Goal: Find contact information: Find contact information

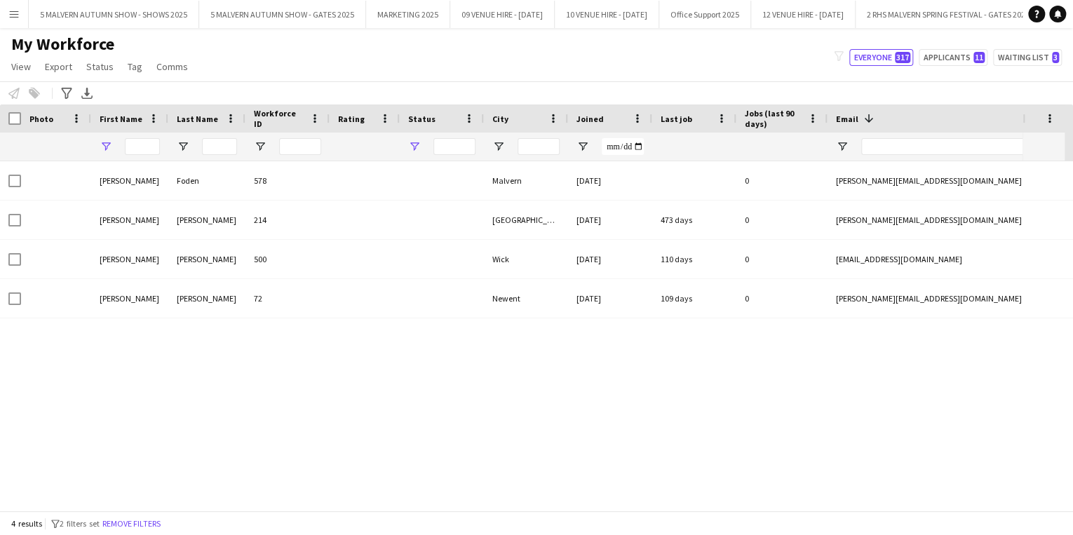
type input "*****"
type input "**********"
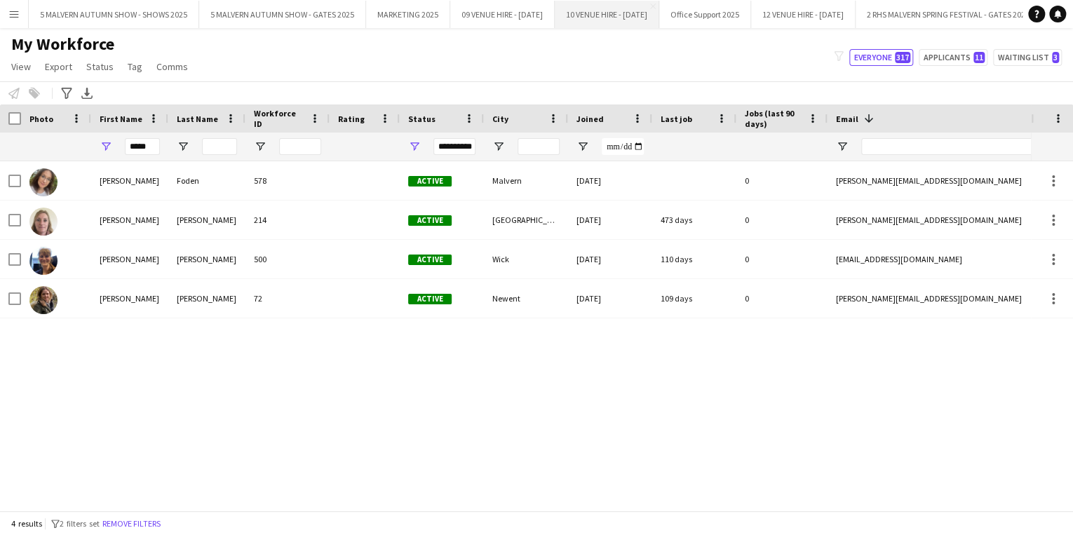
click at [627, 11] on button "10 VENUE HIRE - OCTOBER 2025 Close" at bounding box center [607, 14] width 104 height 27
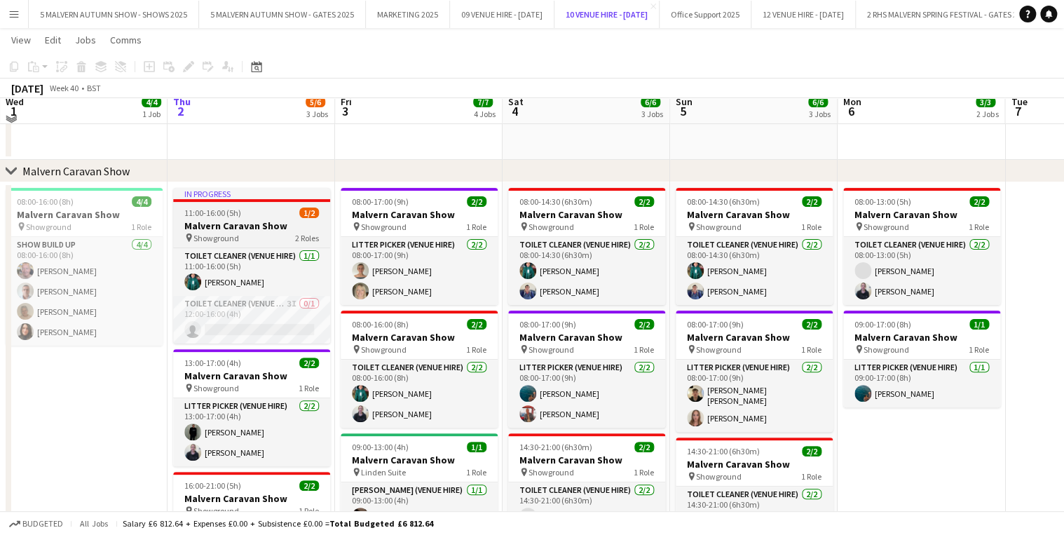
scroll to position [112, 0]
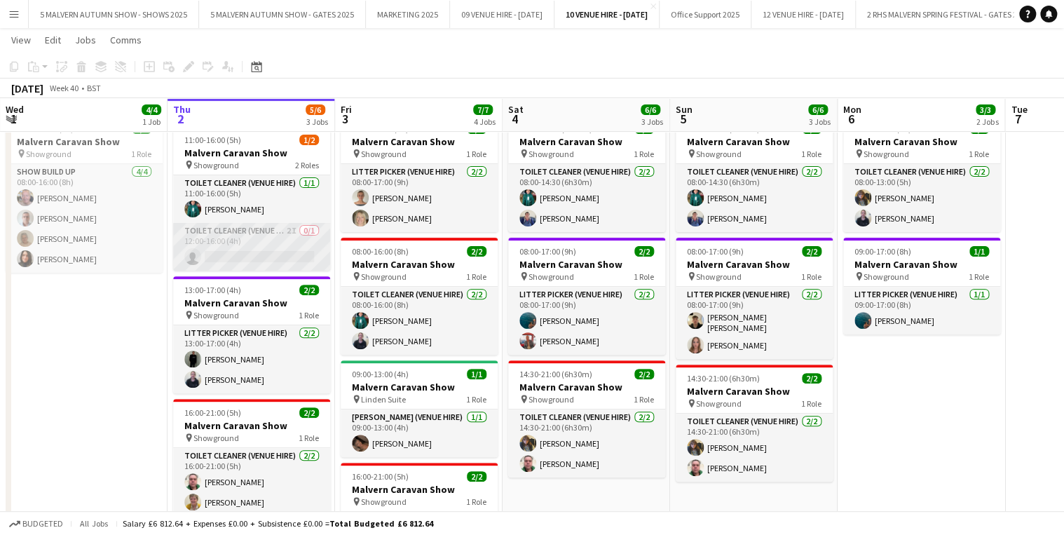
click at [273, 224] on app-card-role "Toilet Cleaner (Venue Hire) 2I 0/1 12:00-16:00 (4h) single-neutral-actions" at bounding box center [251, 247] width 157 height 48
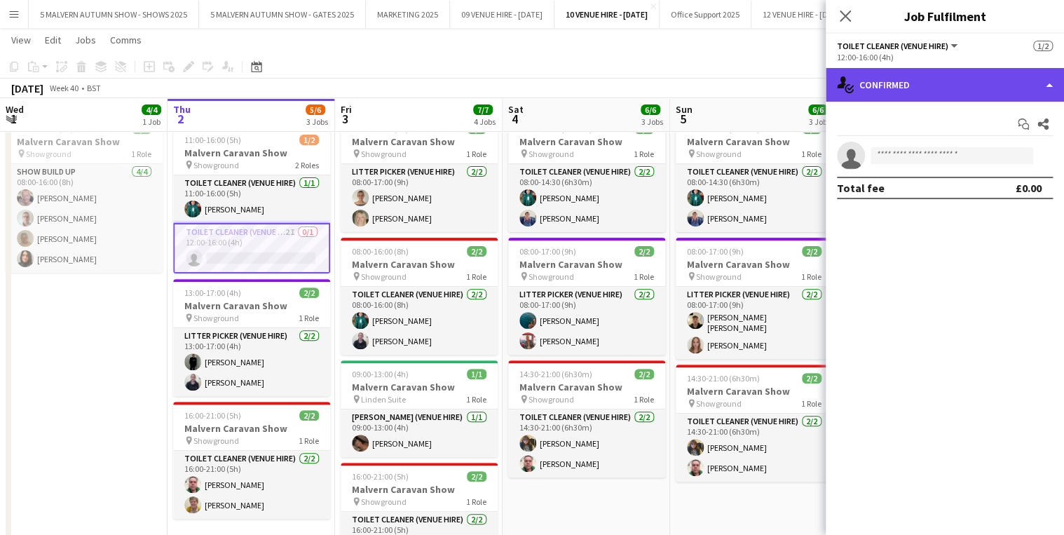
click at [965, 95] on div "single-neutral-actions-check-2 Confirmed" at bounding box center [945, 85] width 238 height 34
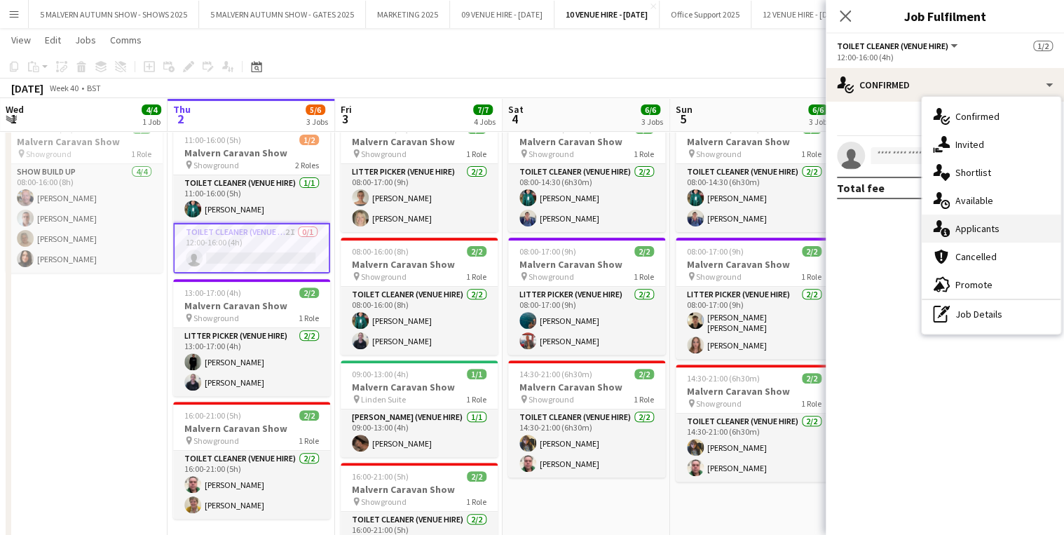
click at [984, 222] on div "single-neutral-actions-information Applicants" at bounding box center [991, 229] width 139 height 28
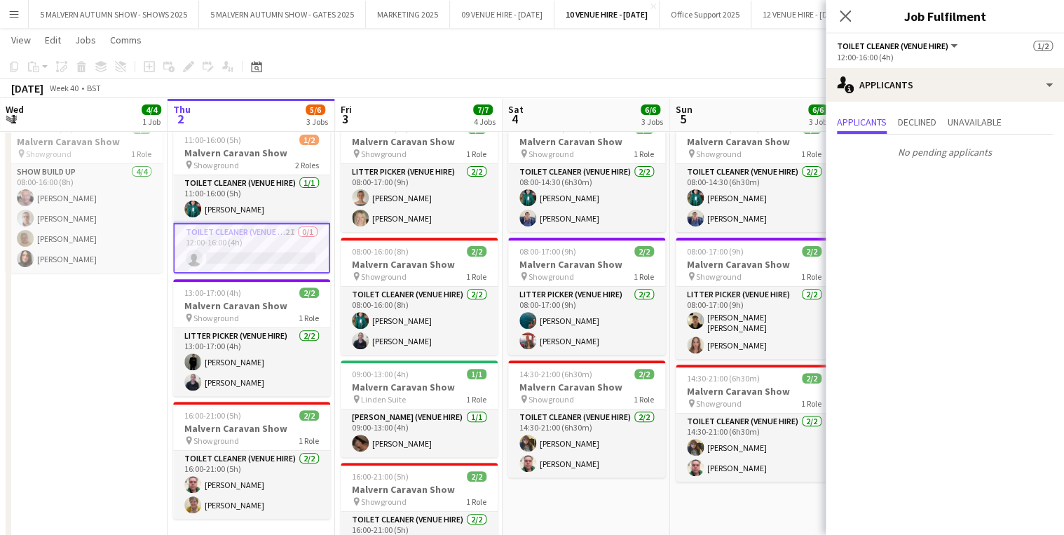
click at [589, 55] on app-toolbar "Copy Paste Paste Ctrl+V Paste with crew Ctrl+Shift+V Paste linked Job Delete Gr…" at bounding box center [532, 67] width 1064 height 24
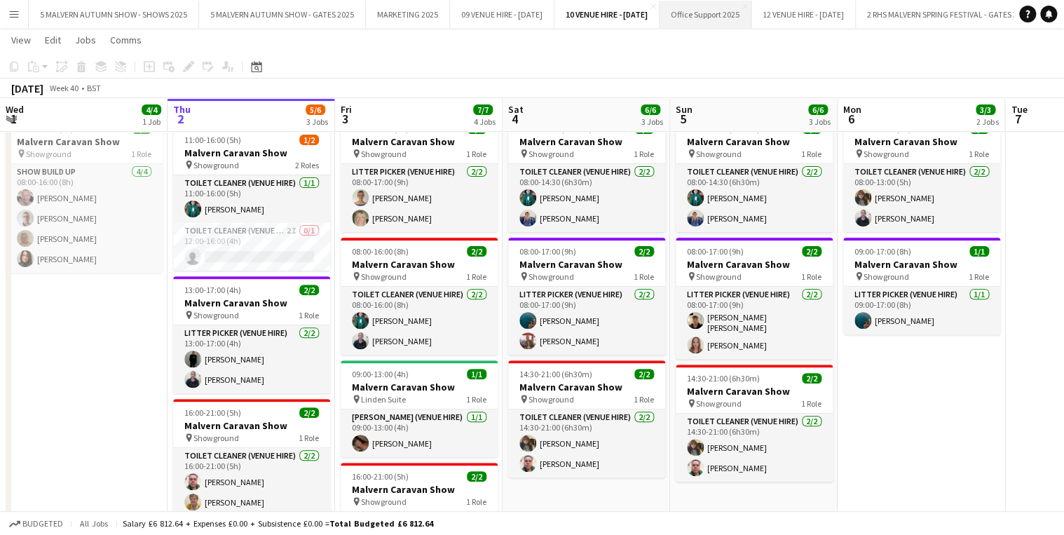
click at [752, 6] on button "Office Support 2025 Close" at bounding box center [706, 14] width 92 height 27
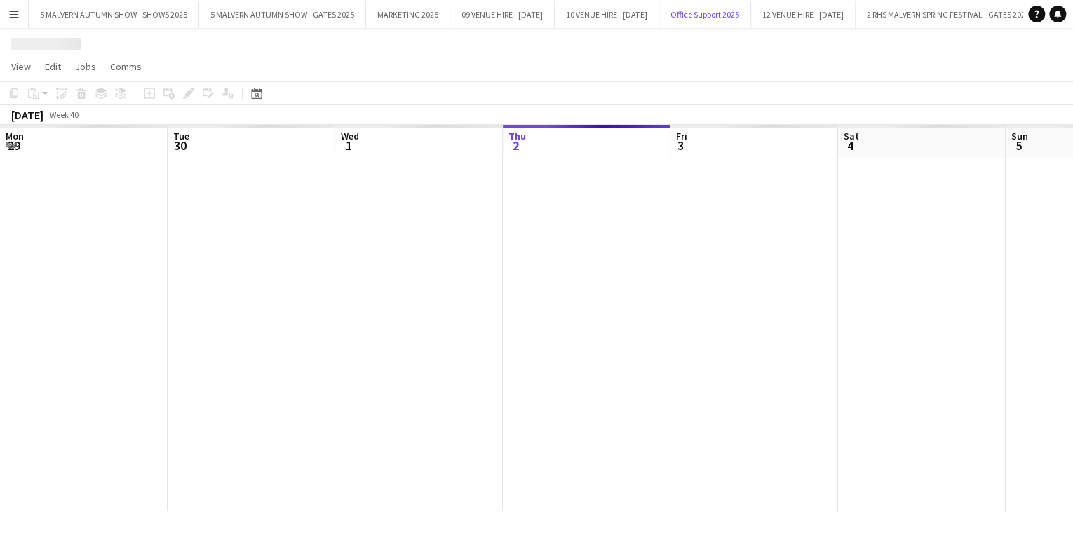
scroll to position [0, 335]
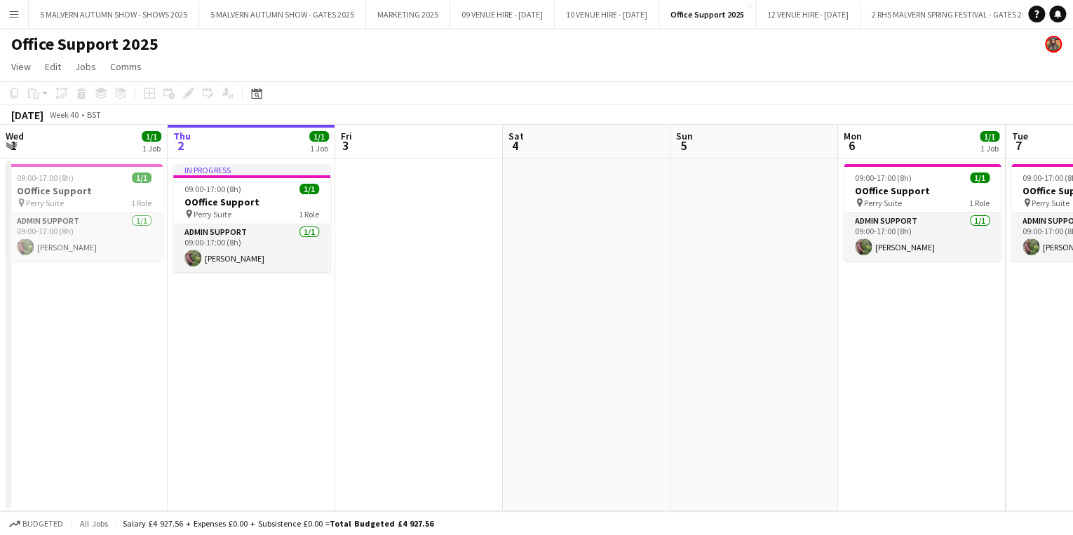
click at [19, 11] on app-icon "Menu" at bounding box center [13, 13] width 11 height 11
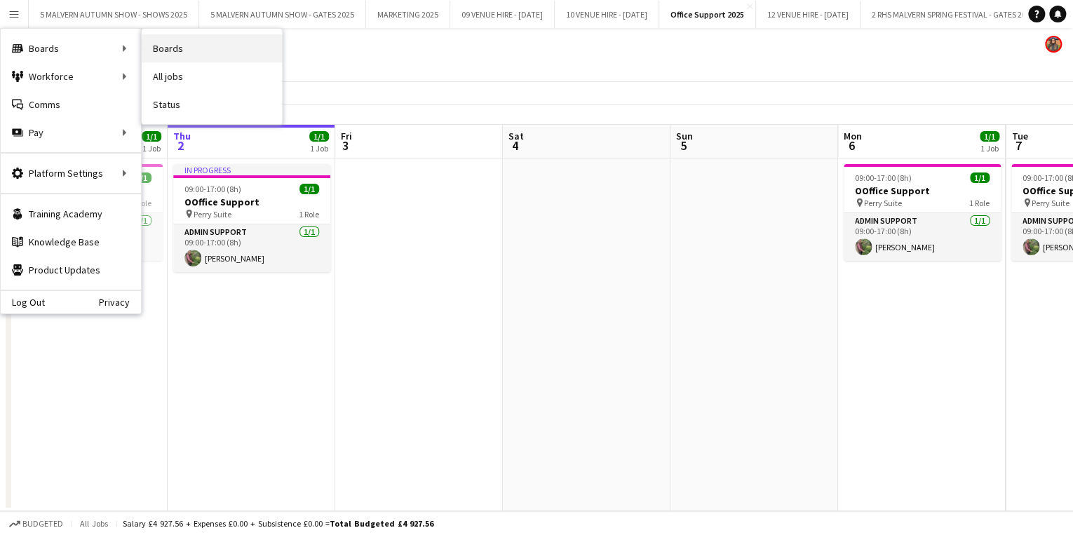
click at [189, 50] on link "Boards" at bounding box center [212, 48] width 140 height 28
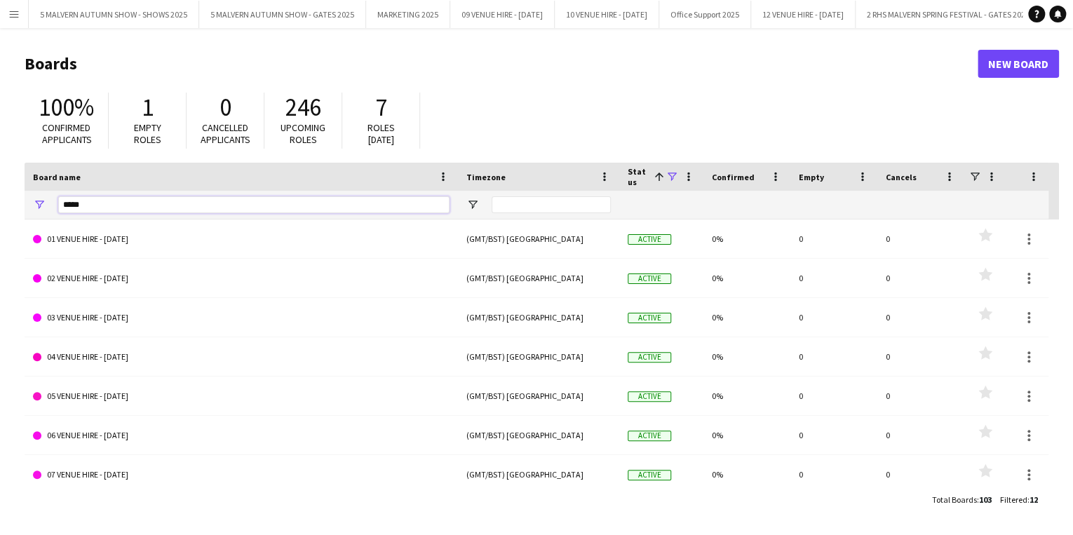
click at [264, 203] on input "*****" at bounding box center [253, 204] width 391 height 17
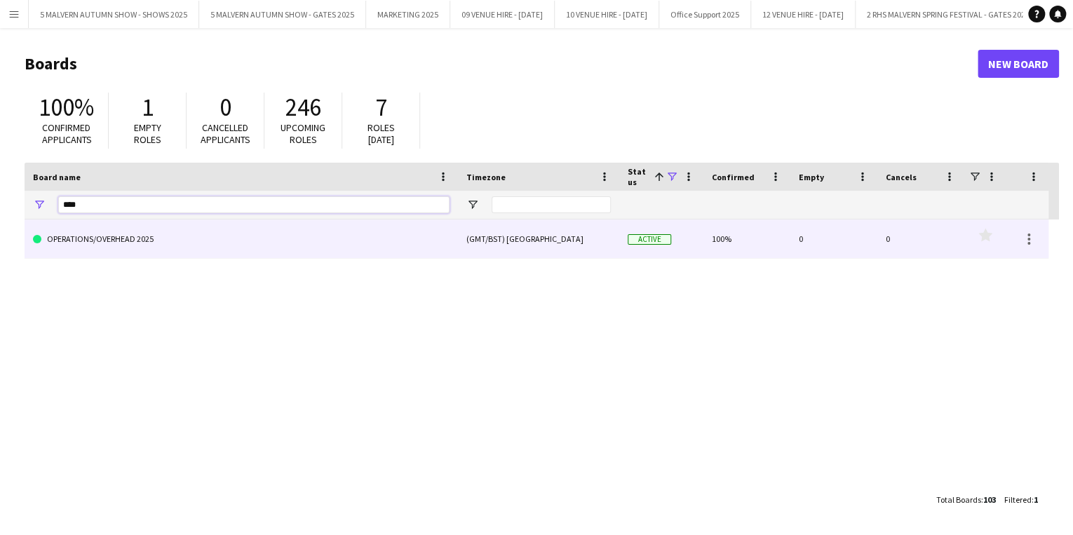
type input "****"
click at [246, 250] on link "OPERATIONS/OVERHEAD 2025" at bounding box center [241, 238] width 416 height 39
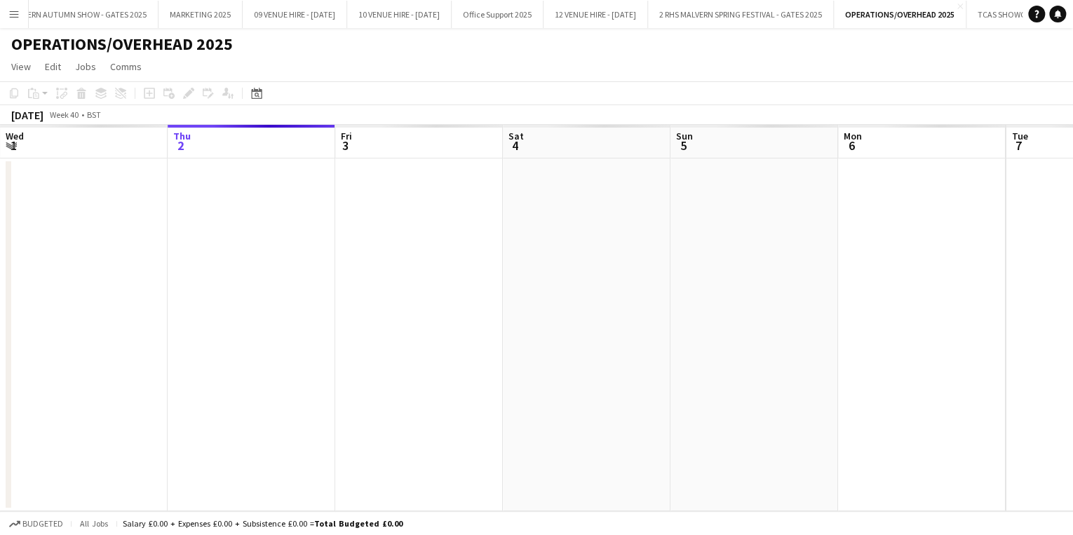
scroll to position [0, 254]
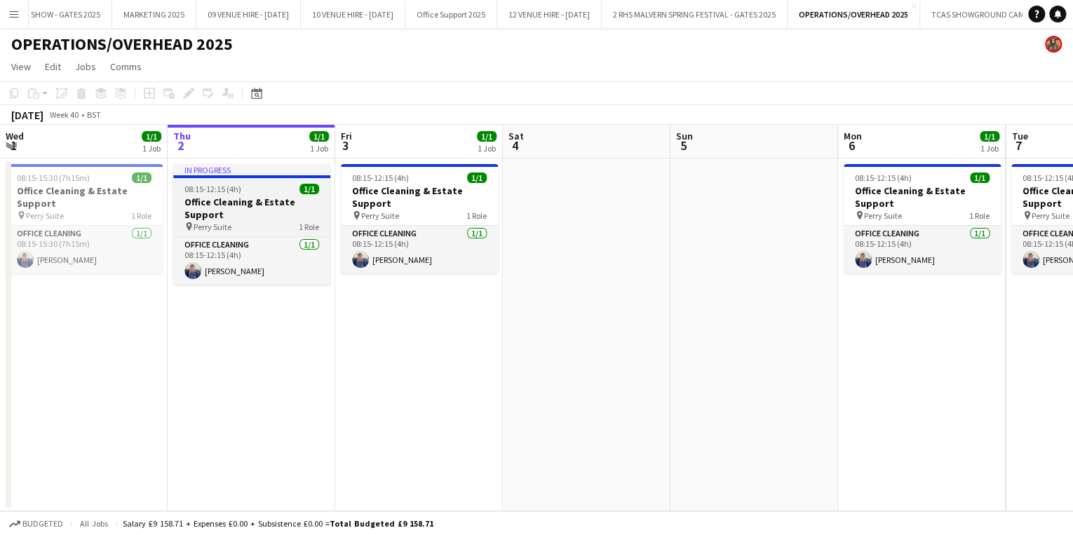
click at [264, 179] on app-job-card "In progress 08:15-12:15 (4h) 1/1 Office Cleaning & Estate Support pin Perry Sui…" at bounding box center [251, 224] width 157 height 121
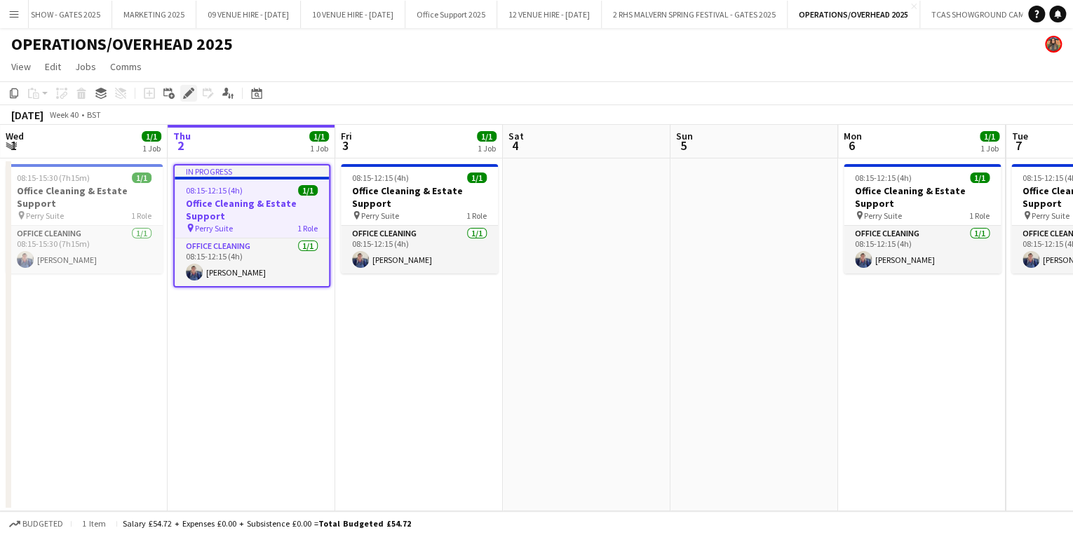
click at [195, 95] on div "Edit" at bounding box center [188, 93] width 17 height 17
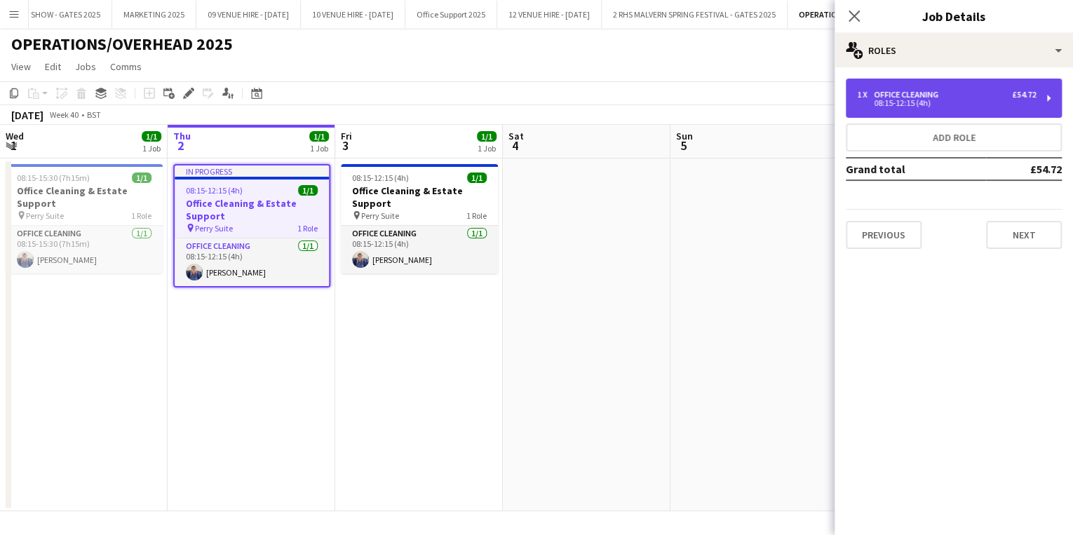
click at [942, 113] on div "1 x Office Cleaning £54.72 08:15-12:15 (4h)" at bounding box center [954, 98] width 216 height 39
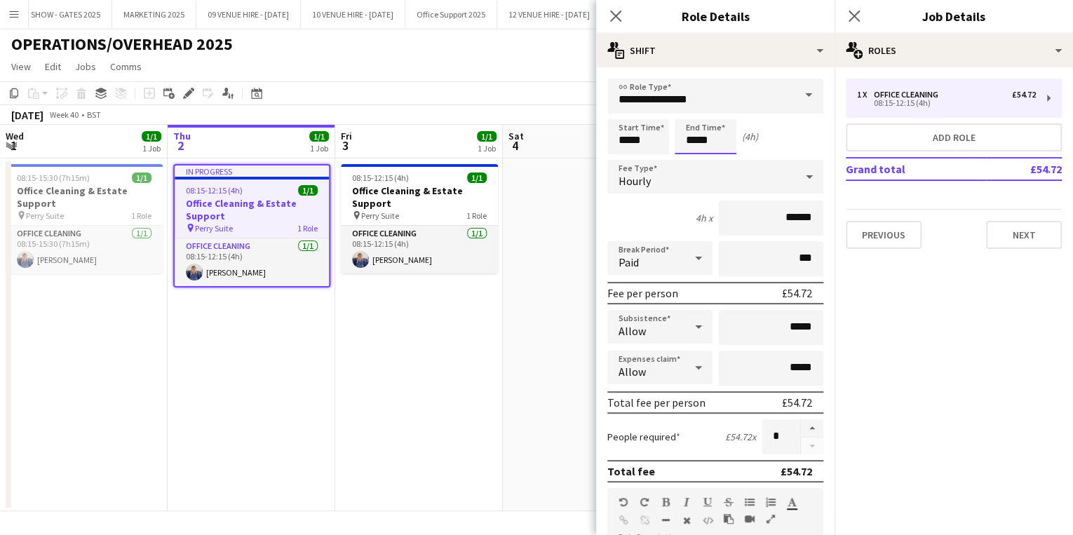
click at [721, 137] on body "Menu Boards Boards Boards All jobs Status Workforce Workforce My Workforce Recr…" at bounding box center [536, 267] width 1073 height 535
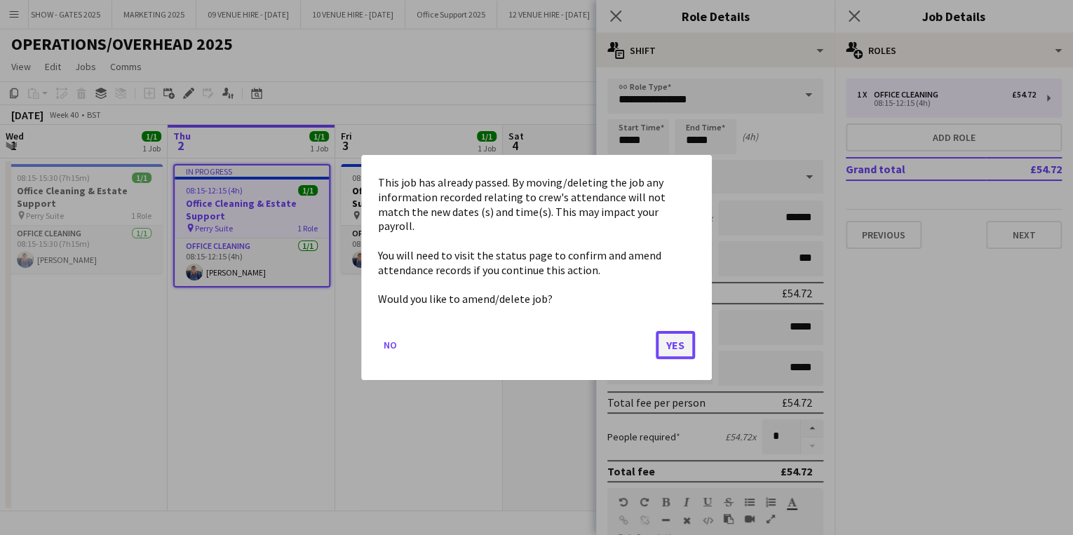
click at [687, 331] on button "Yes" at bounding box center [675, 345] width 39 height 28
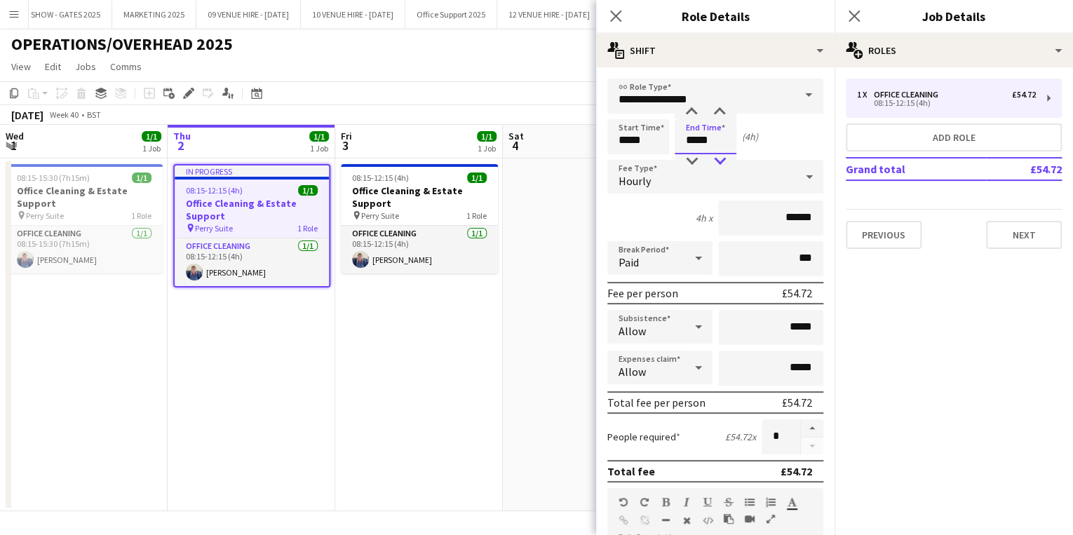
type input "*****"
click at [718, 160] on div at bounding box center [719, 161] width 28 height 14
click at [545, 471] on app-date-cell at bounding box center [587, 334] width 168 height 353
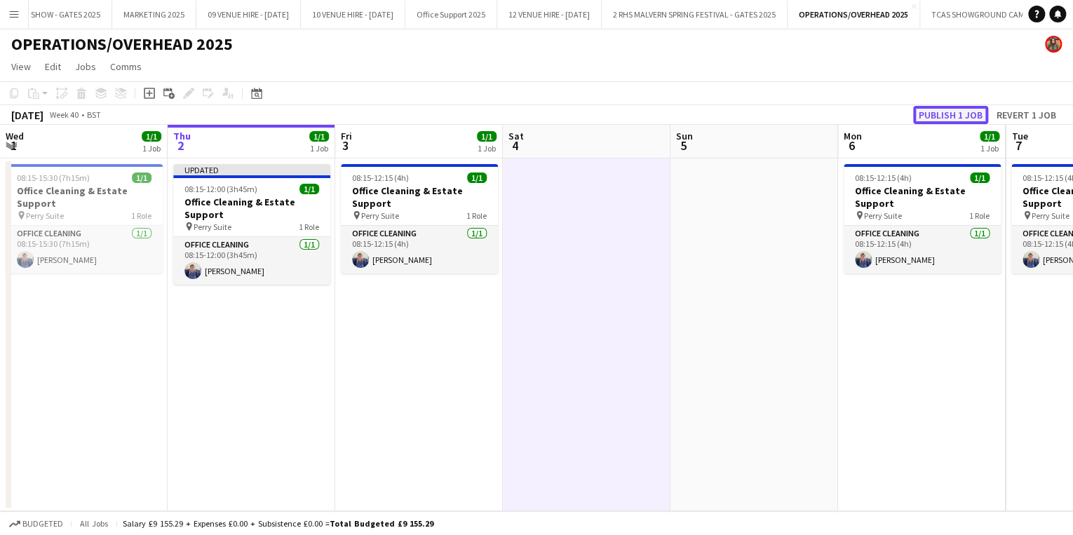
click at [944, 115] on button "Publish 1 job" at bounding box center [950, 115] width 75 height 18
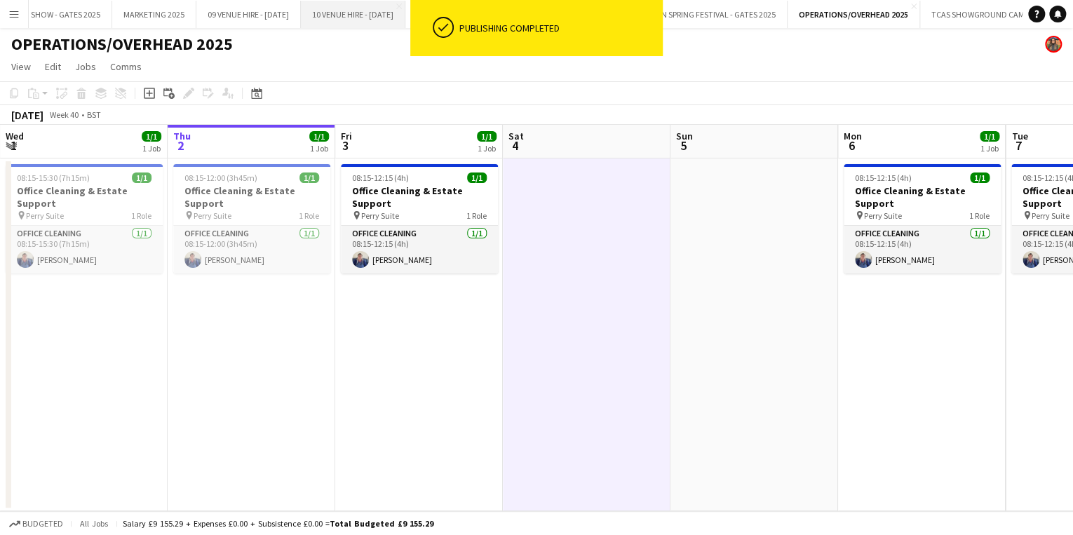
click at [369, 13] on button "10 VENUE HIRE - OCTOBER 2025 Close" at bounding box center [353, 14] width 104 height 27
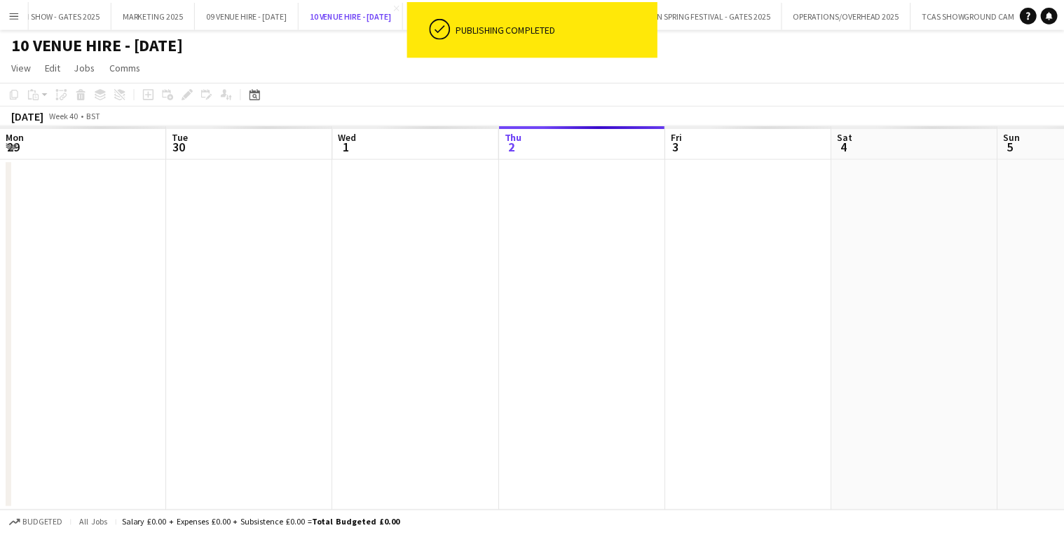
scroll to position [0, 335]
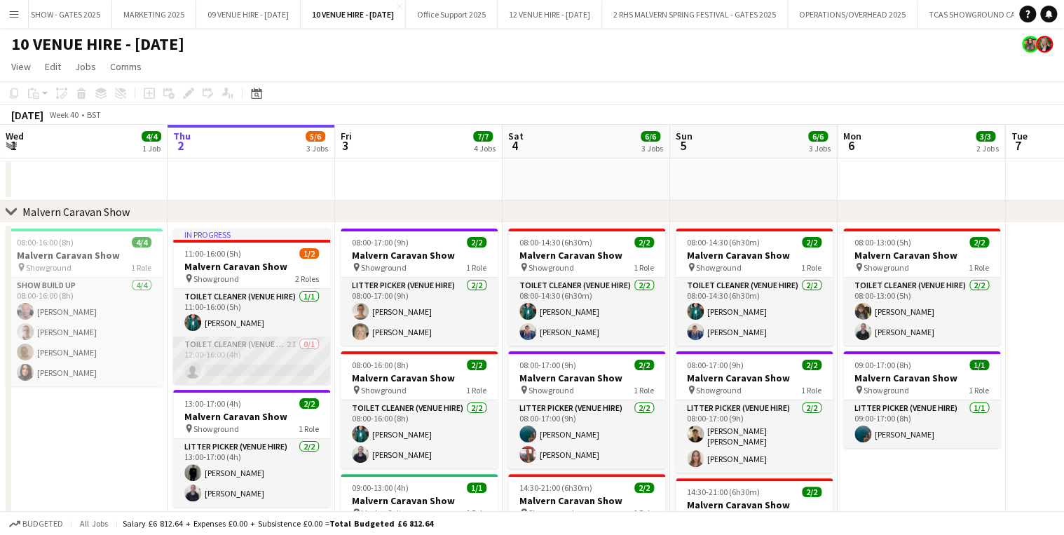
click at [257, 347] on app-card-role "Toilet Cleaner (Venue Hire) 2I 0/1 12:00-16:00 (4h) single-neutral-actions" at bounding box center [251, 361] width 157 height 48
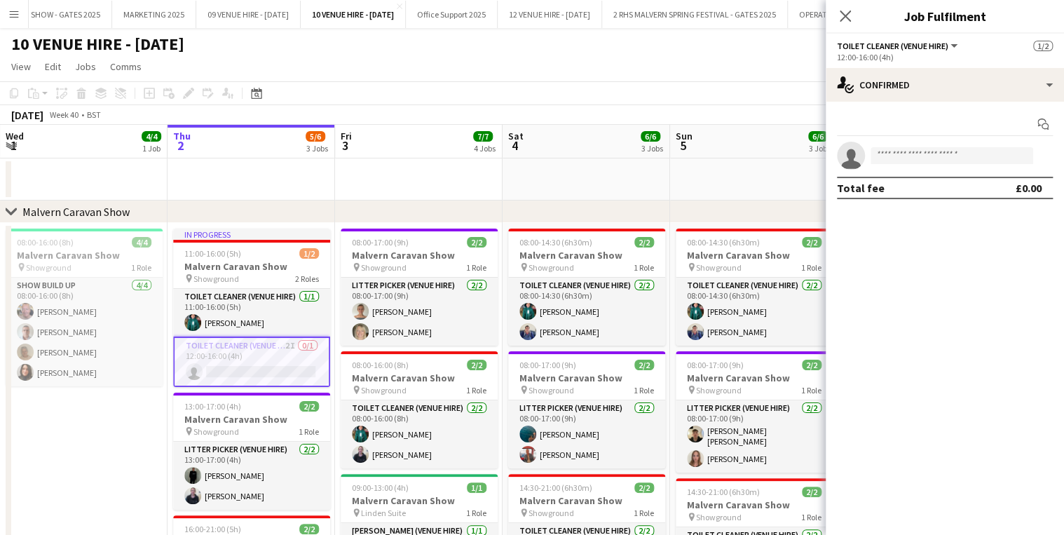
click at [932, 146] on app-invite-slot "single-neutral-actions" at bounding box center [945, 156] width 238 height 28
click at [934, 153] on input at bounding box center [952, 155] width 163 height 17
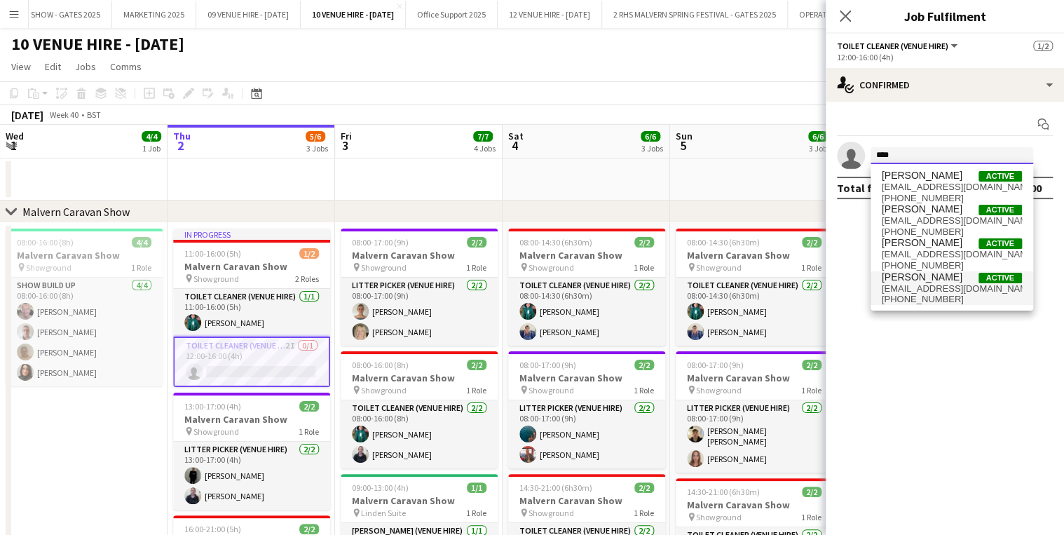
type input "****"
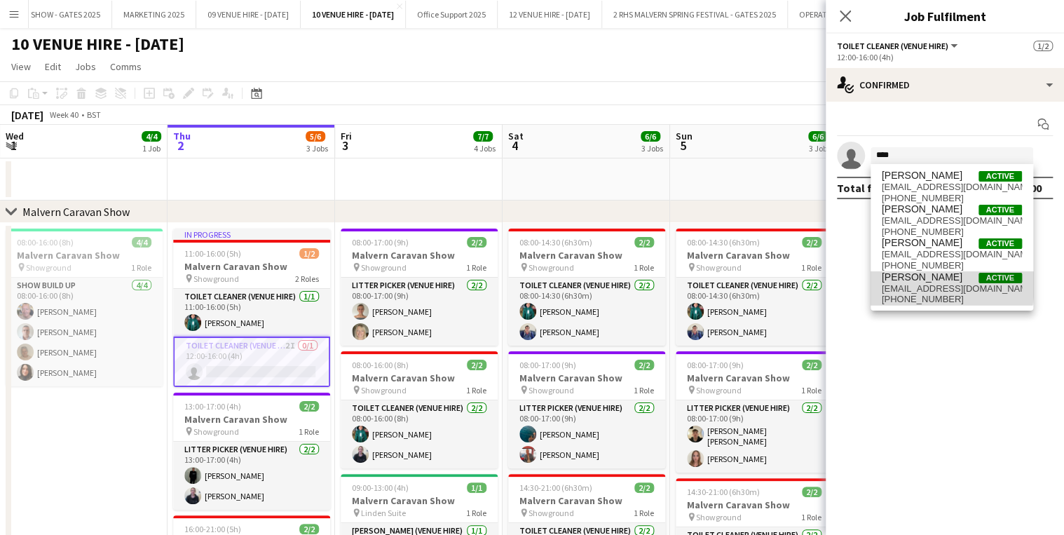
click at [921, 285] on span "payslipstaylor@gmail.com" at bounding box center [952, 288] width 140 height 11
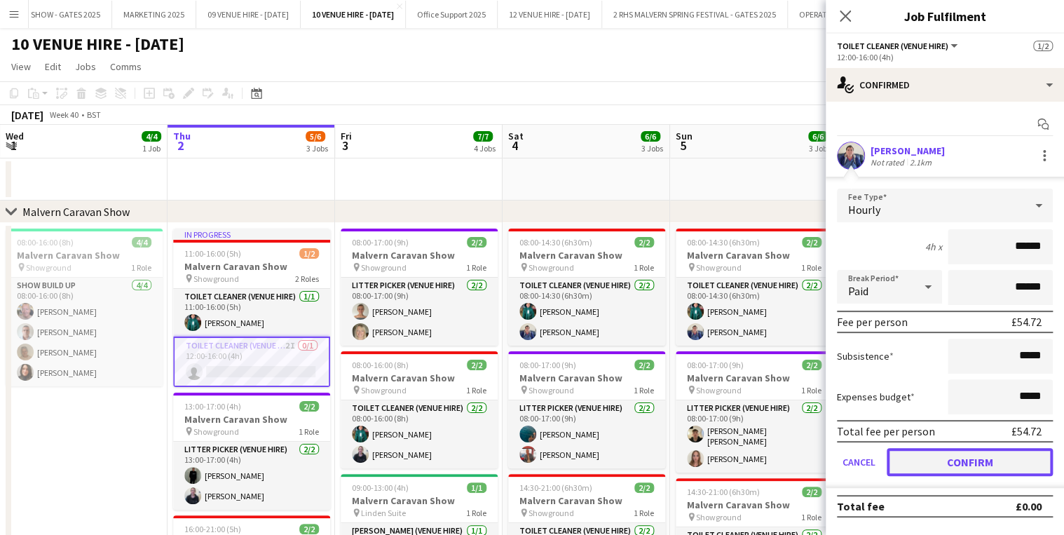
click at [968, 454] on button "Confirm" at bounding box center [970, 462] width 166 height 28
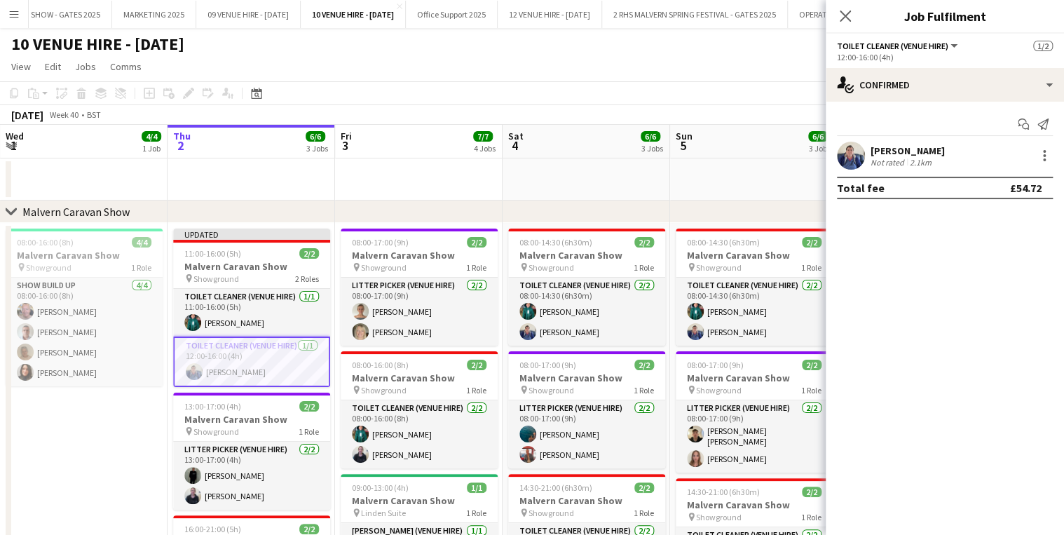
click at [136, 426] on app-date-cell "08:00-16:00 (8h) 4/4 Malvern Caravan Show pin Showground 1 Role Show Build Up 4…" at bounding box center [84, 474] width 168 height 503
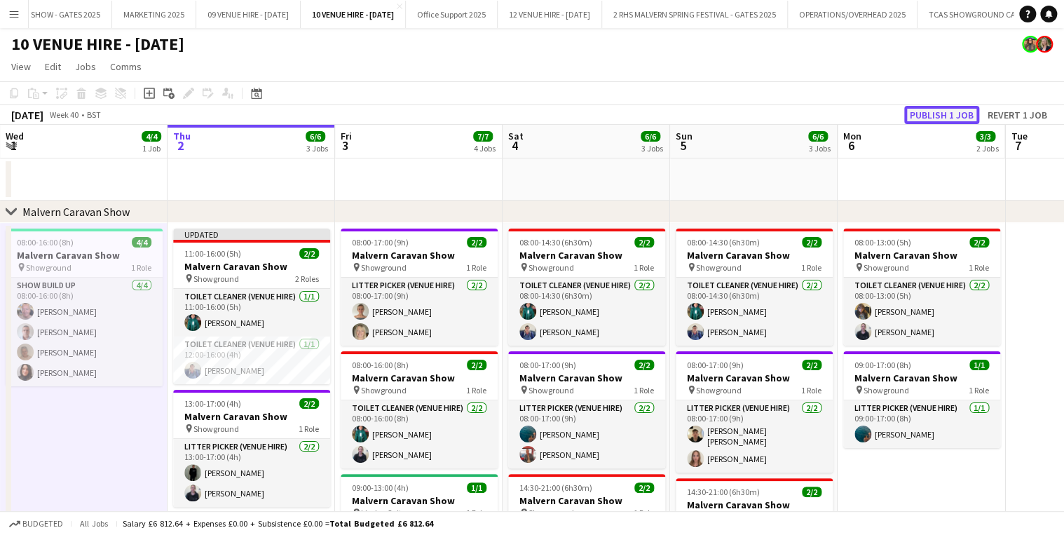
click at [941, 114] on button "Publish 1 job" at bounding box center [941, 115] width 75 height 18
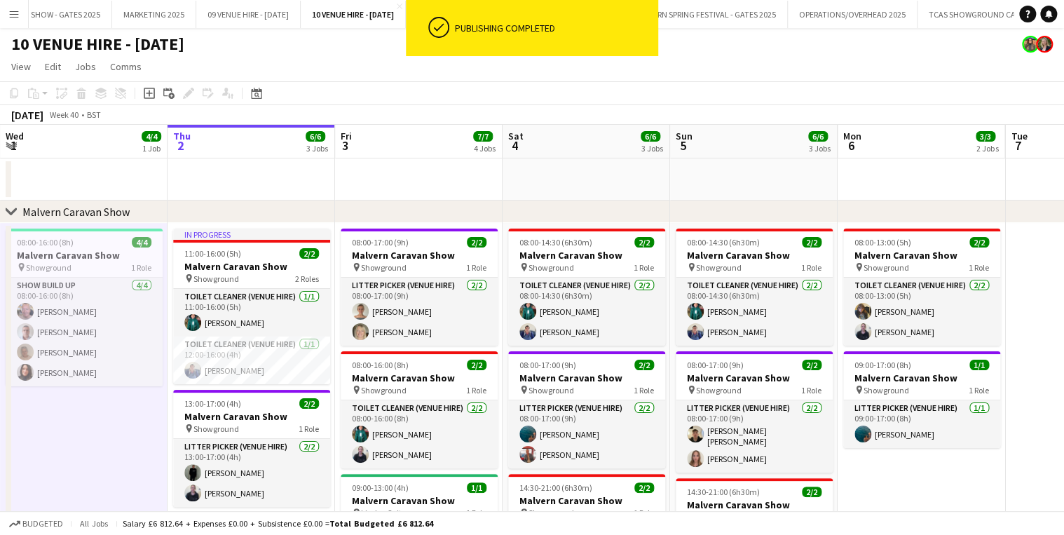
click at [810, 86] on app-toolbar "Copy Paste Paste Ctrl+V Paste with crew Ctrl+Shift+V Paste linked Job Delete Gr…" at bounding box center [532, 93] width 1064 height 24
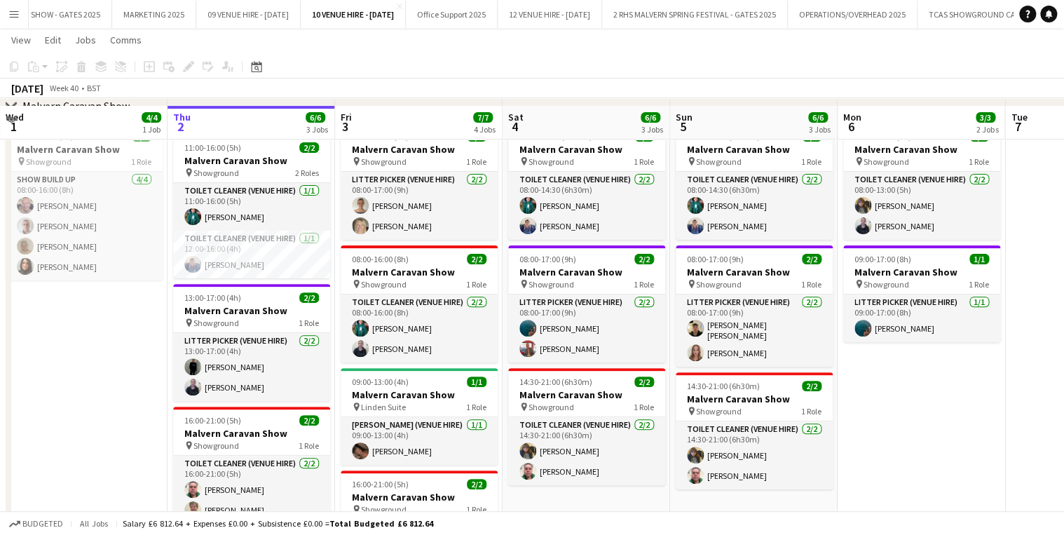
scroll to position [0, 0]
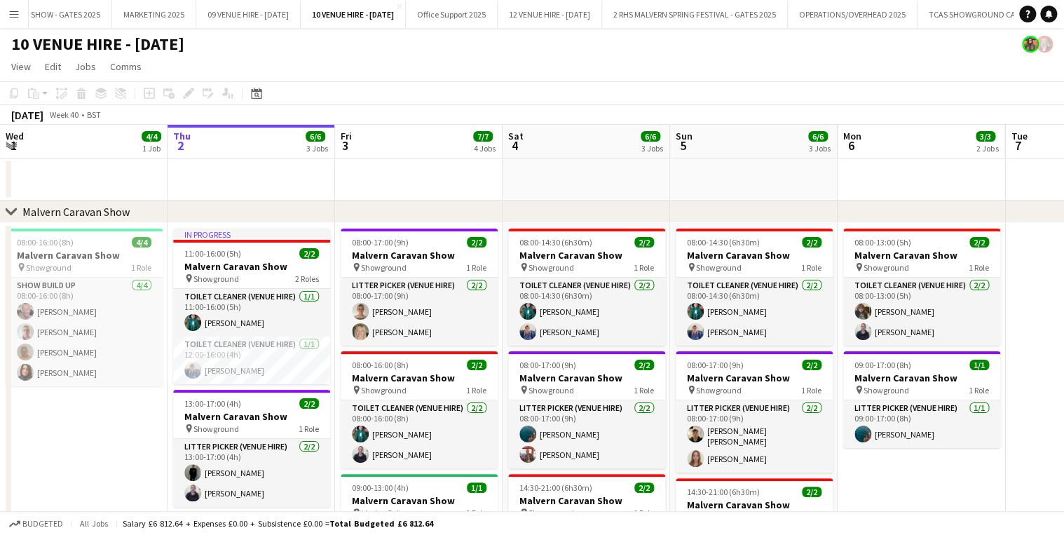
click at [119, 430] on app-date-cell "08:00-16:00 (8h) 4/4 Malvern Caravan Show pin Showground 1 Role Show Build Up 4…" at bounding box center [84, 474] width 168 height 503
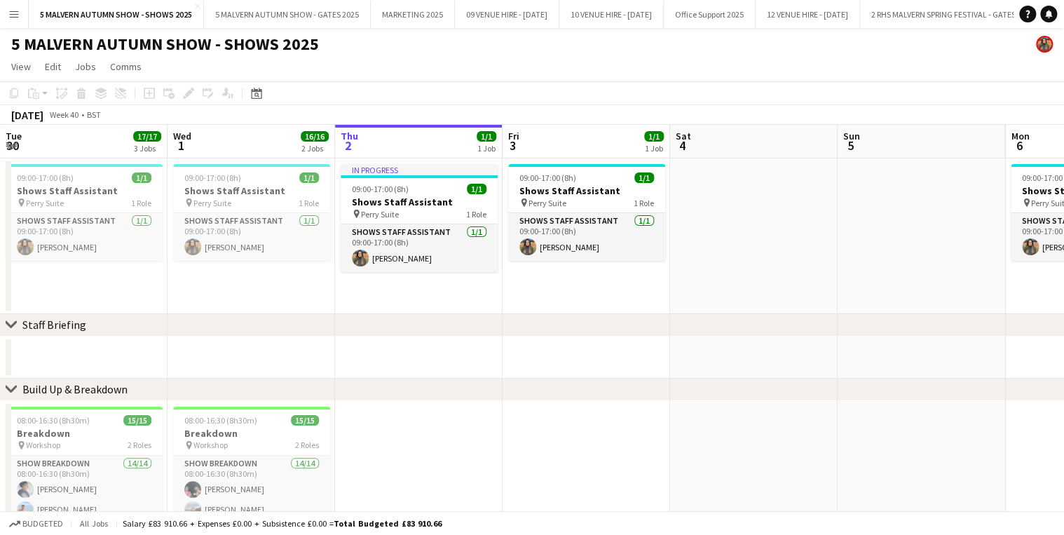
scroll to position [0, 315]
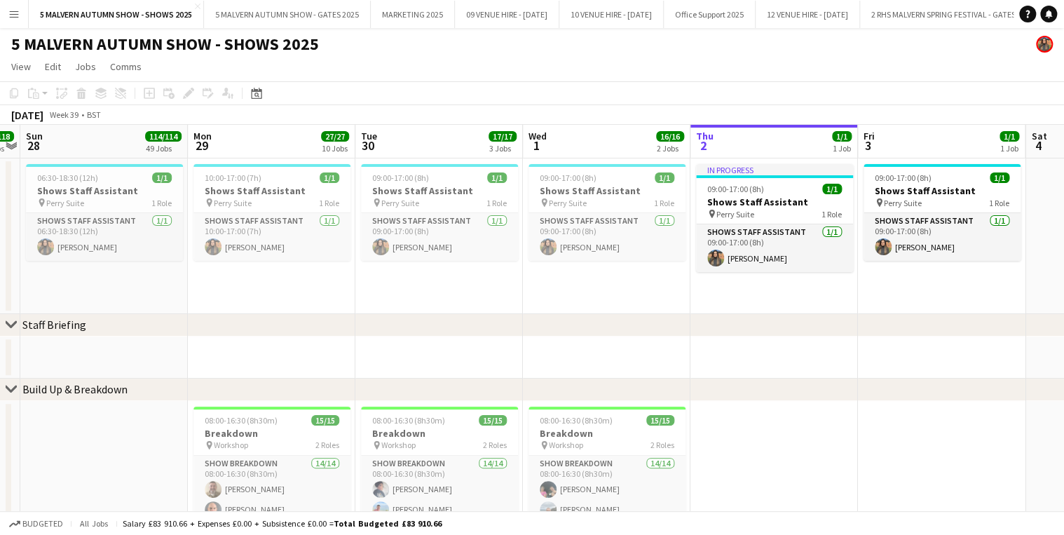
drag, startPoint x: 247, startPoint y: 146, endPoint x: 773, endPoint y: 132, distance: 526.0
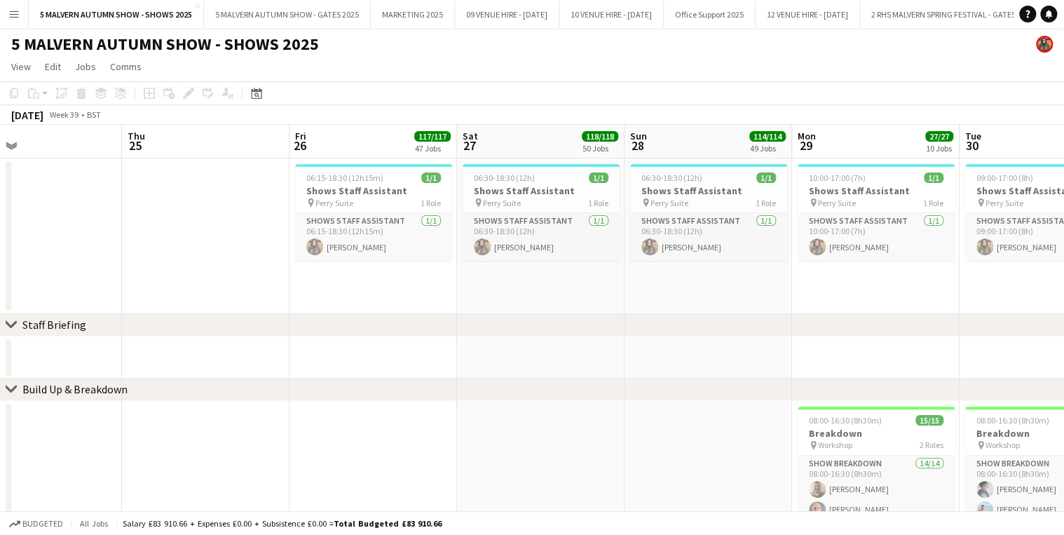
scroll to position [0, 351]
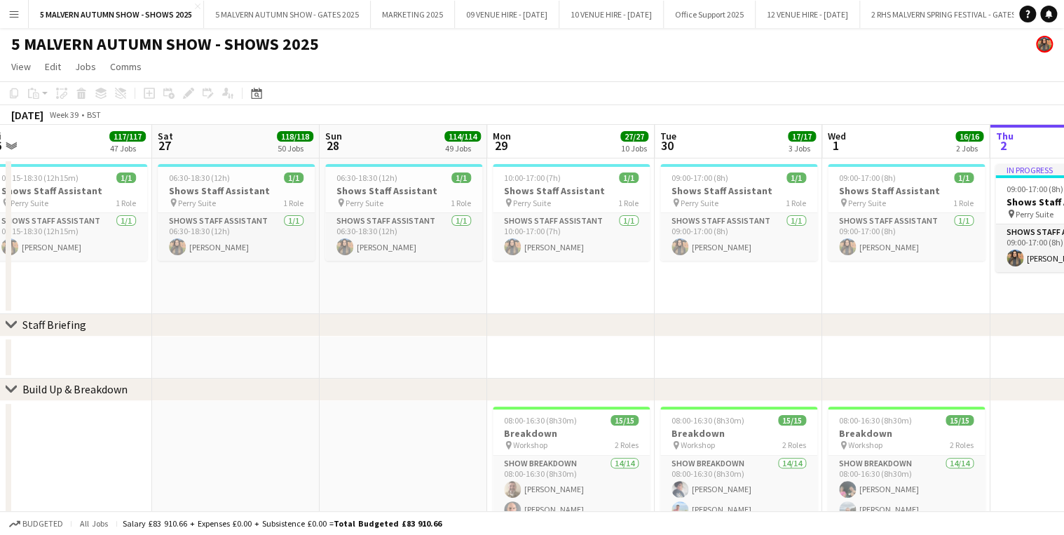
drag, startPoint x: 451, startPoint y: 128, endPoint x: 572, endPoint y: 118, distance: 121.6
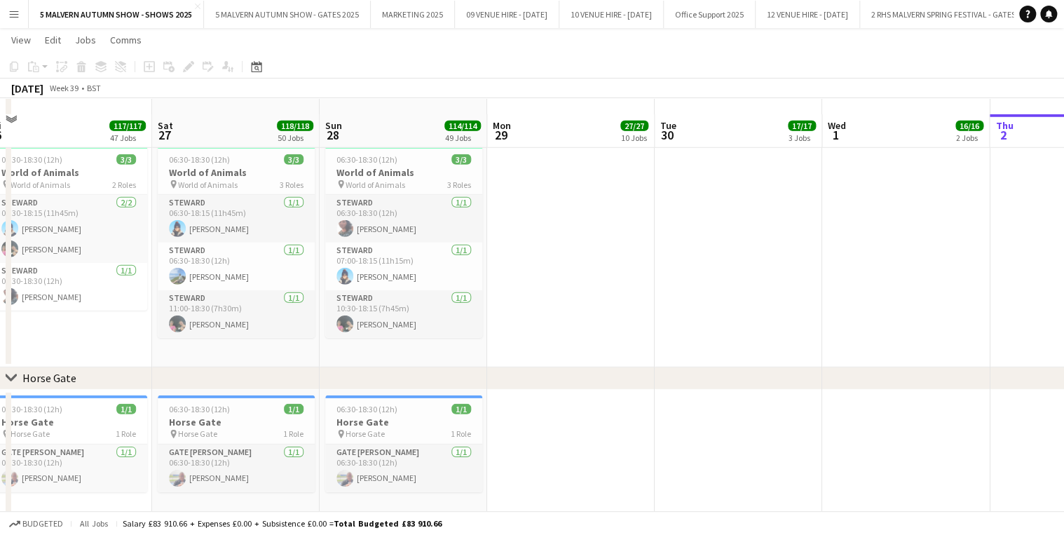
scroll to position [2131, 0]
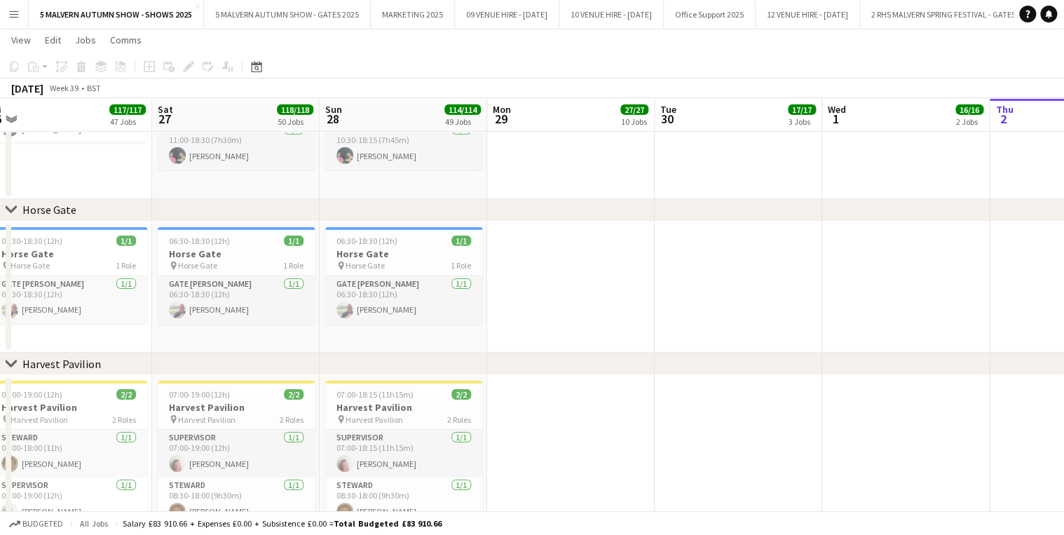
click at [12, 10] on app-icon "Menu" at bounding box center [13, 13] width 11 height 11
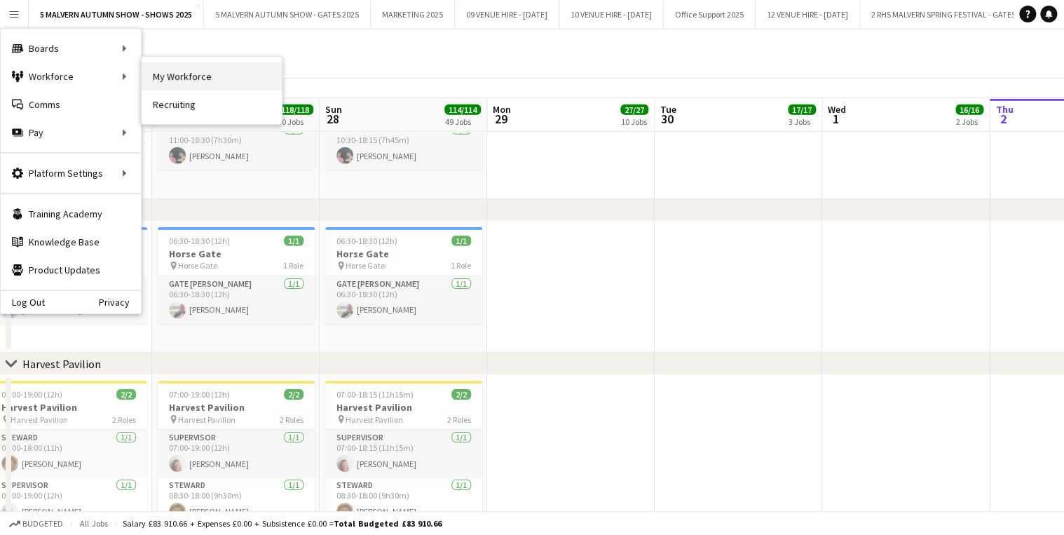
click at [209, 68] on link "My Workforce" at bounding box center [212, 76] width 140 height 28
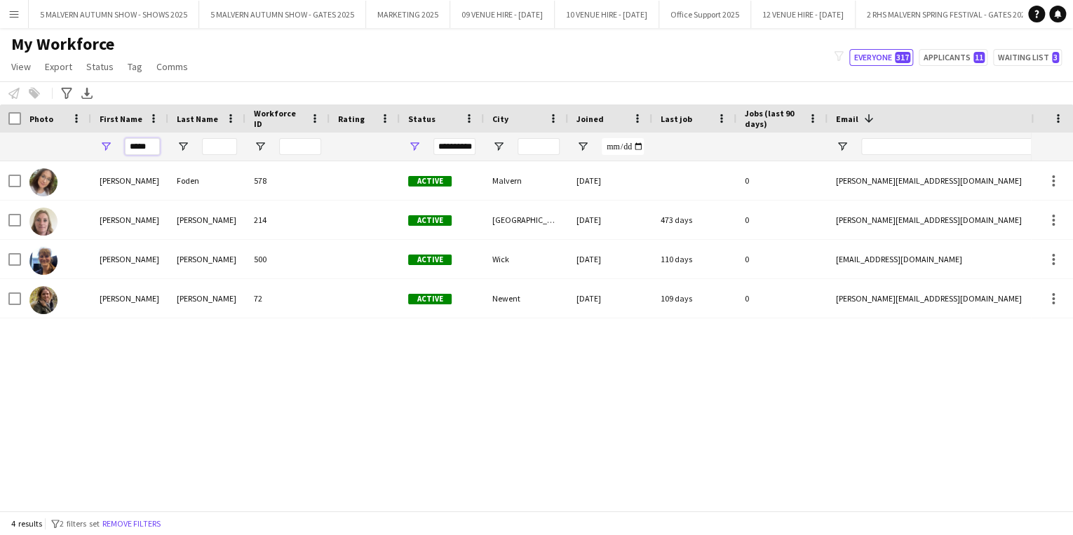
click at [150, 145] on input "*****" at bounding box center [142, 146] width 35 height 17
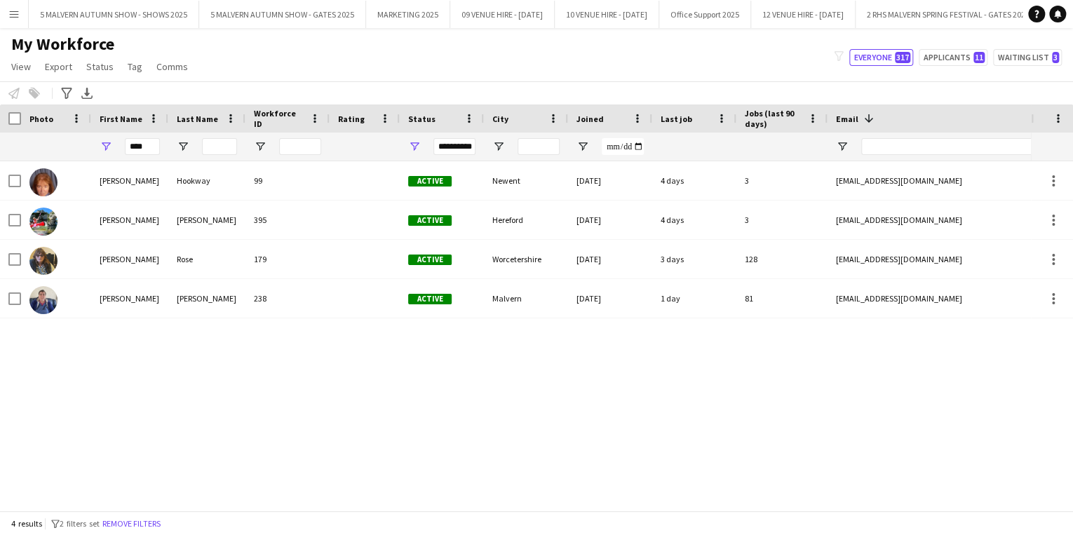
click at [123, 358] on div "Sharon Hookway 99 Active Newent 22-02-2022 4 days 3 sharonhookway70@gmail.com +…" at bounding box center [515, 331] width 1031 height 341
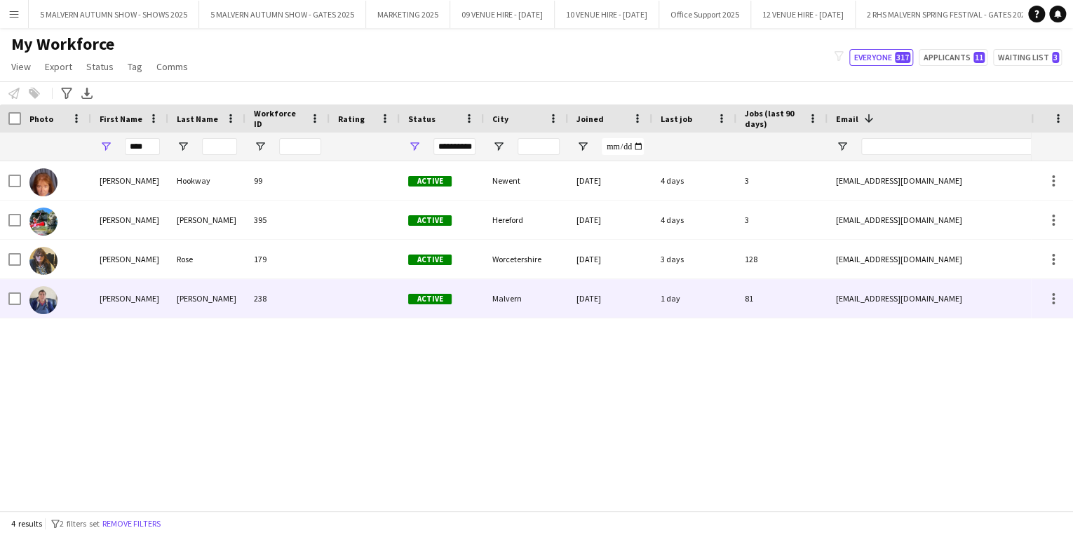
click at [749, 289] on div "81" at bounding box center [781, 298] width 91 height 39
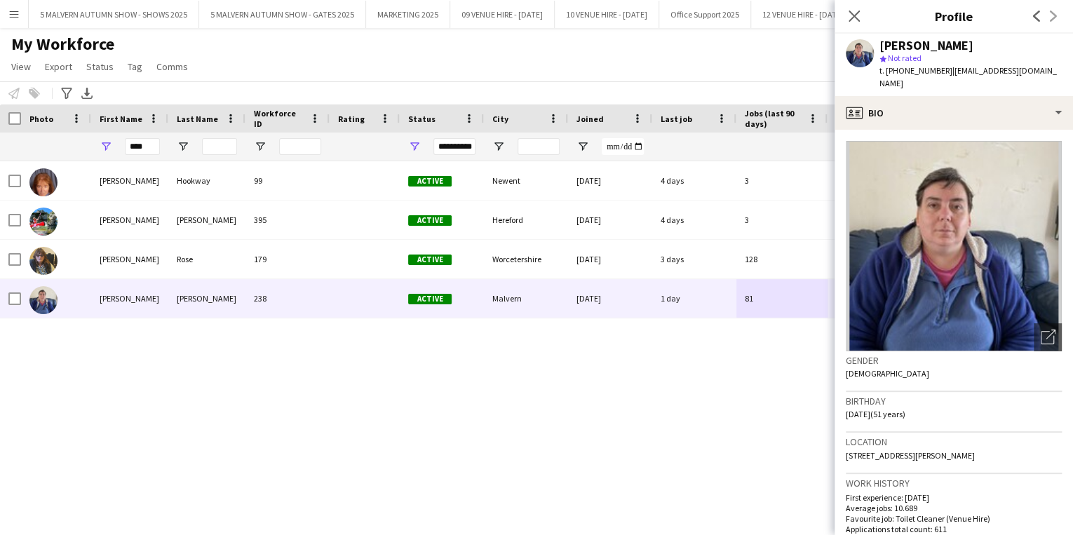
click at [540, 467] on div "Sharon Hookway 99 Active Newent 22-02-2022 4 days 3 sharonhookway70@gmail.com +…" at bounding box center [515, 331] width 1031 height 341
click at [857, 17] on icon "Close pop-in" at bounding box center [853, 15] width 13 height 13
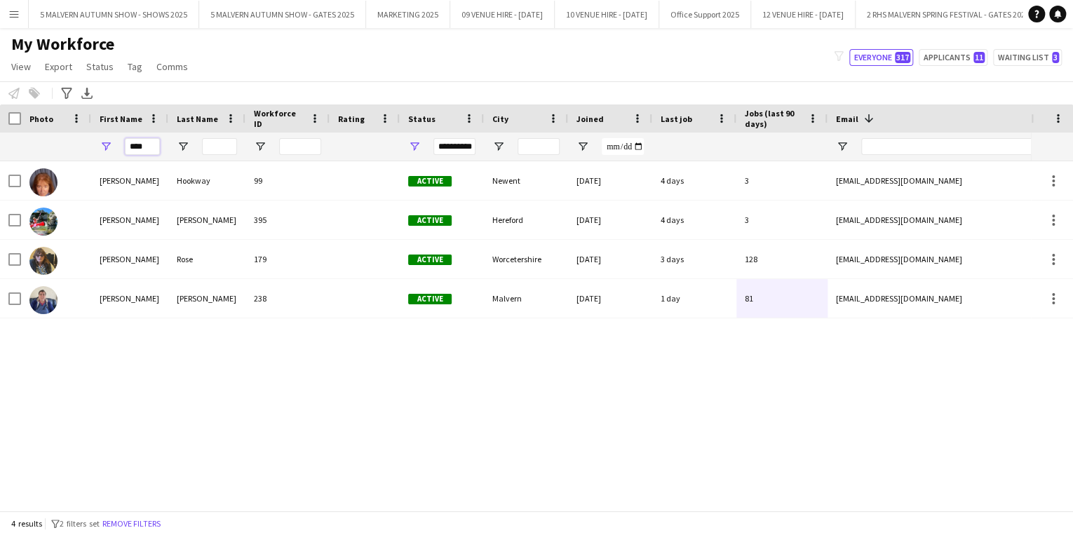
click at [154, 144] on input "****" at bounding box center [142, 146] width 35 height 17
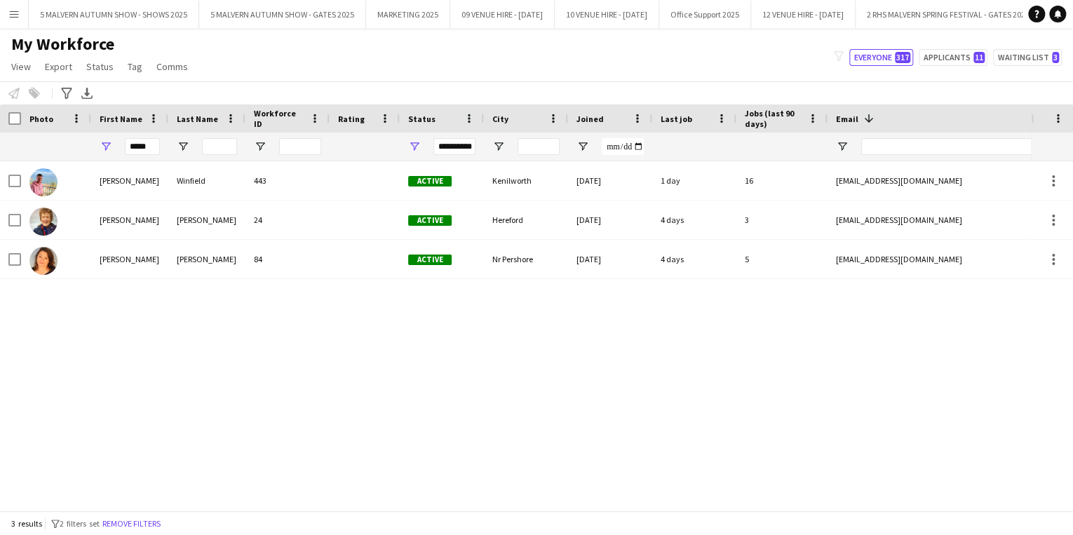
click at [201, 374] on div "Karen Winfield 443 Active Kenilworth 24-03-2023 1 day 16 weehen5465@gmail.com +…" at bounding box center [515, 331] width 1031 height 341
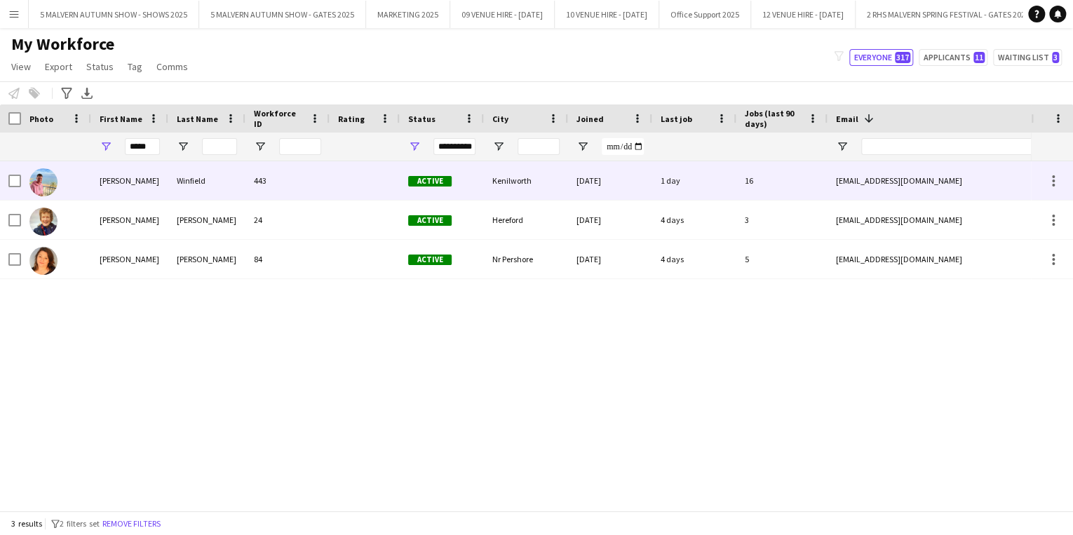
click at [544, 175] on div "Kenilworth" at bounding box center [526, 180] width 84 height 39
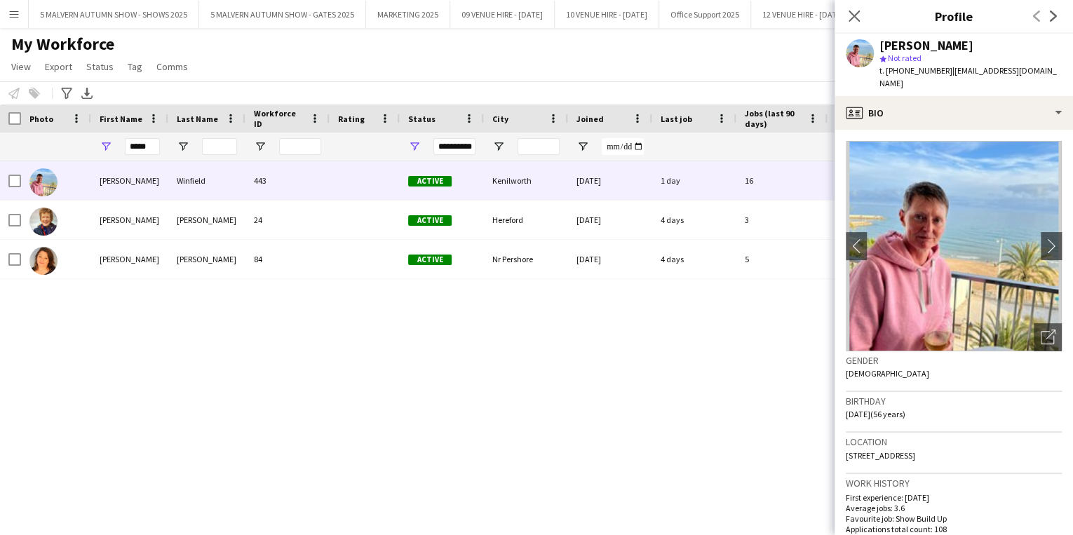
scroll to position [112, 0]
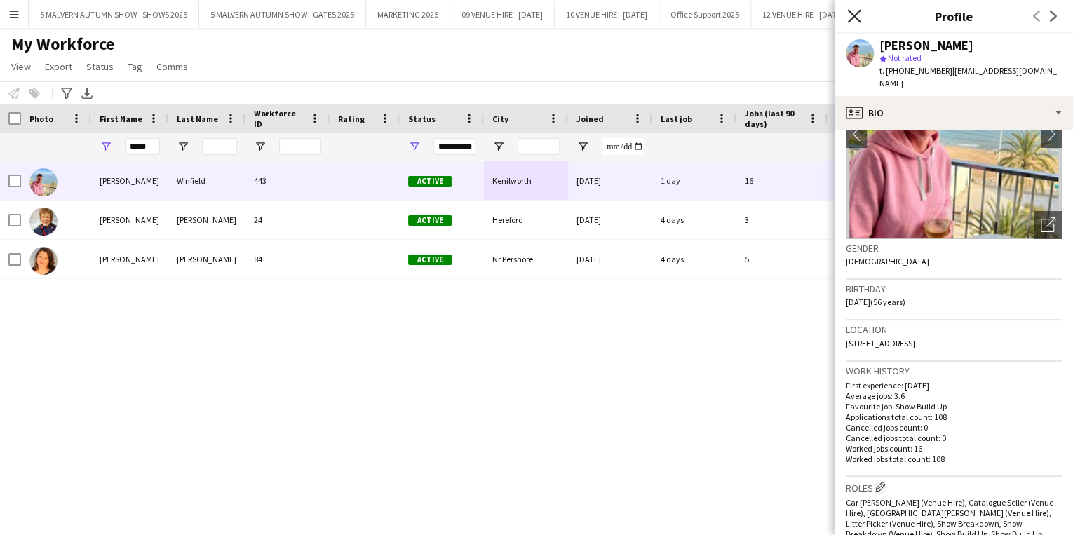
click at [860, 16] on icon "Close pop-in" at bounding box center [853, 15] width 13 height 13
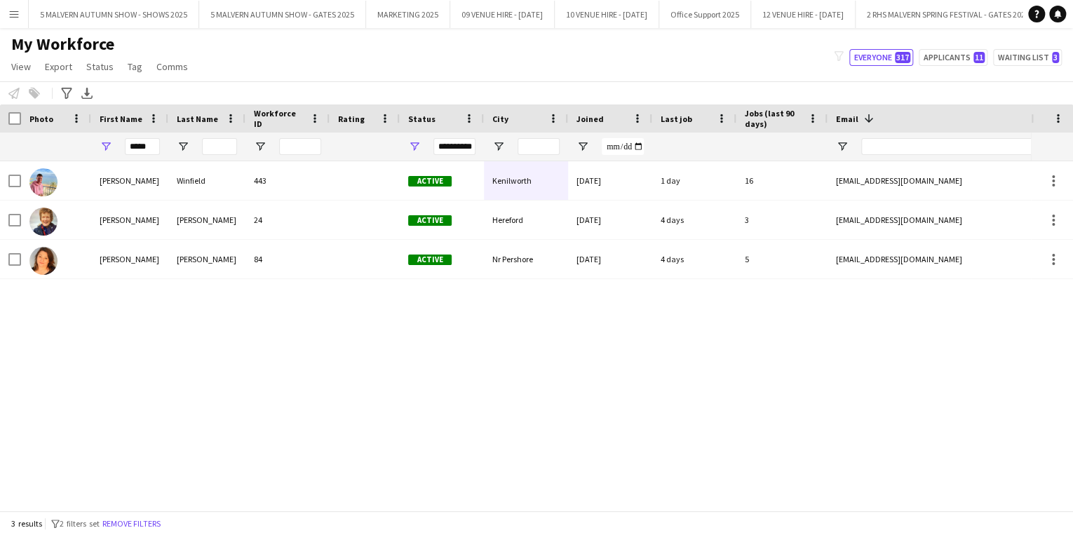
click at [160, 150] on div "*****" at bounding box center [129, 147] width 77 height 28
click at [158, 149] on input "*****" at bounding box center [142, 146] width 35 height 17
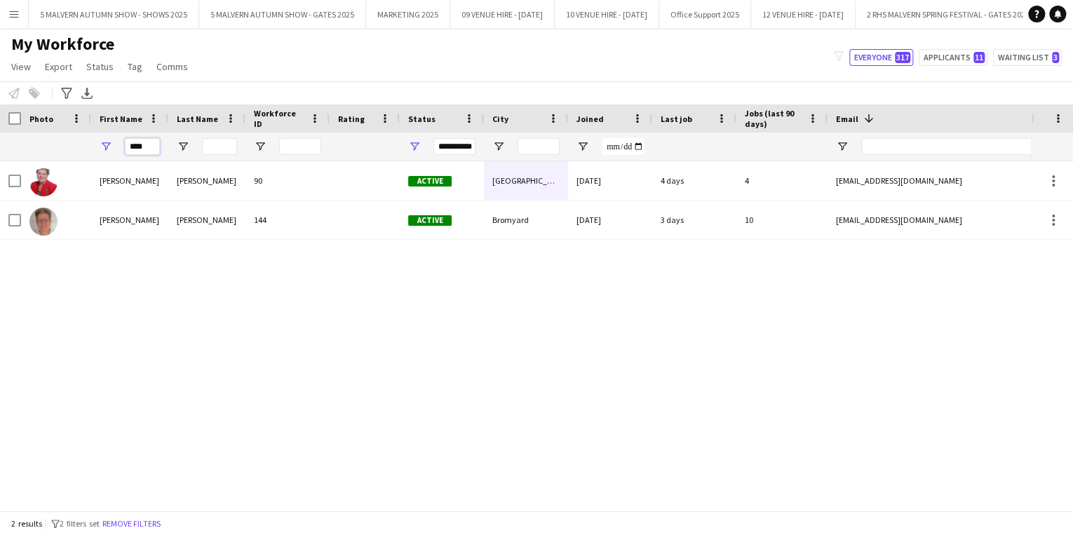
type input "****"
click at [276, 387] on div "Judy Hardy 90 Active Storridge, Malvern 22-02-2022 4 days 4 judyrhardy@outlook.…" at bounding box center [515, 331] width 1031 height 341
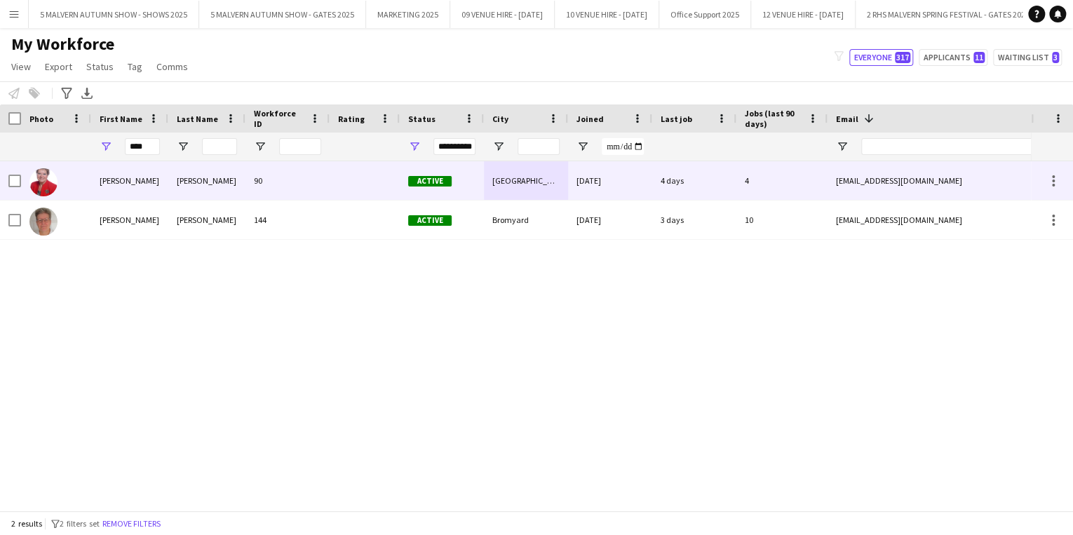
click at [830, 182] on div "judyrhardy@outlook.com" at bounding box center [967, 180] width 280 height 39
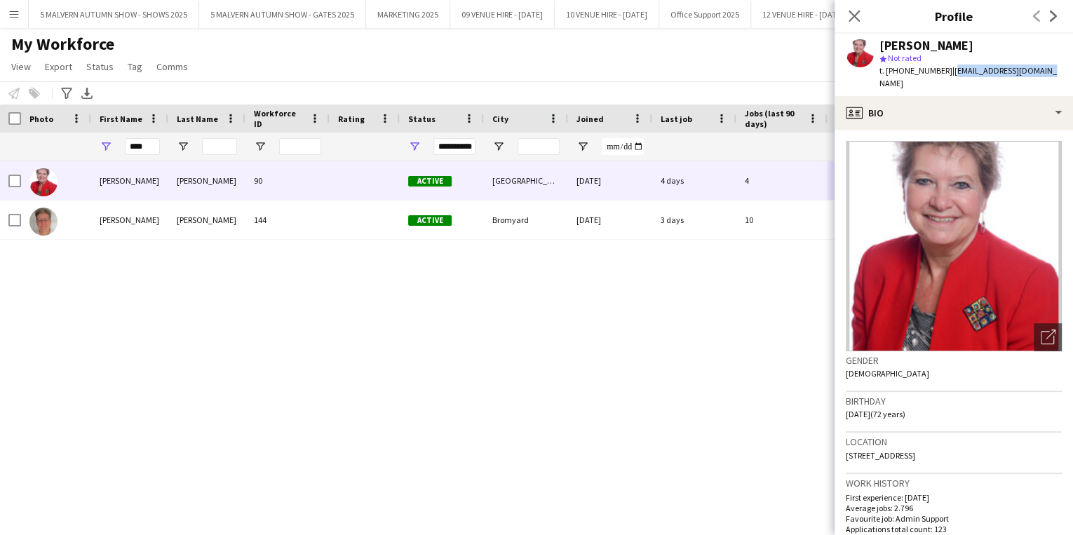
drag, startPoint x: 1047, startPoint y: 73, endPoint x: 946, endPoint y: 72, distance: 101.0
click at [946, 72] on app-profile-header "Judy Hardy star Not rated t. +447850233012 | judyrhardy@outlook.com" at bounding box center [953, 65] width 238 height 62
copy span "judyrhardy@outlook.com"
click at [411, 368] on div "Judy Hardy 90 Active Storridge, Malvern 22-02-2022 4 days 4 judyrhardy@outlook.…" at bounding box center [515, 331] width 1031 height 341
